Goal: Information Seeking & Learning: Learn about a topic

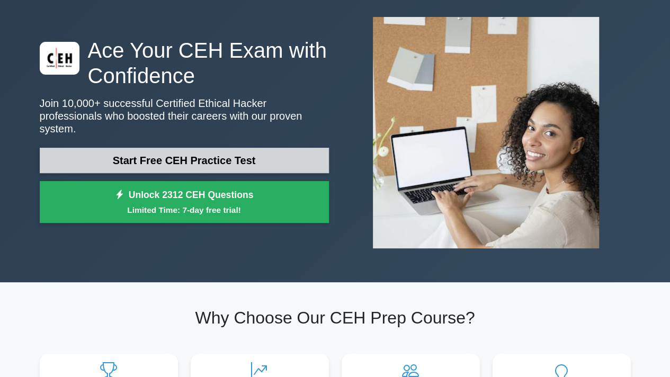
scroll to position [53, 0]
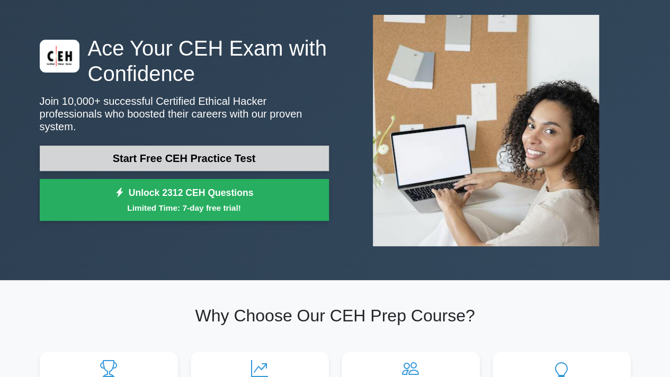
click at [231, 149] on link "Start Free CEH Practice Test" at bounding box center [184, 158] width 289 height 25
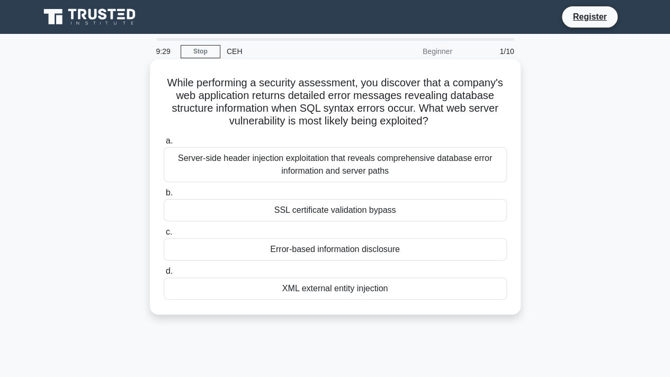
click at [312, 215] on div "SSL certificate validation bypass" at bounding box center [335, 210] width 343 height 22
click at [164, 197] on input "b. SSL certificate validation bypass" at bounding box center [164, 193] width 0 height 7
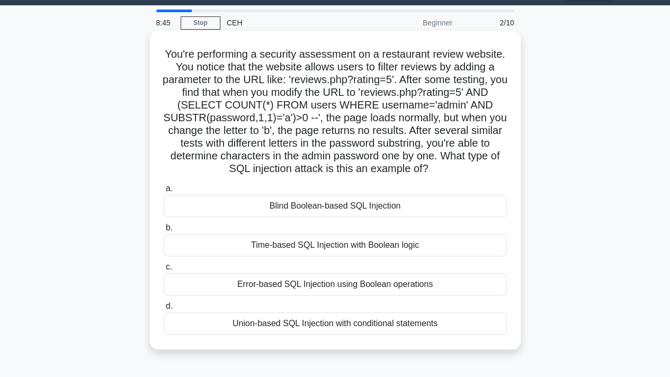
scroll to position [53, 0]
